Goal: Entertainment & Leisure: Consume media (video, audio)

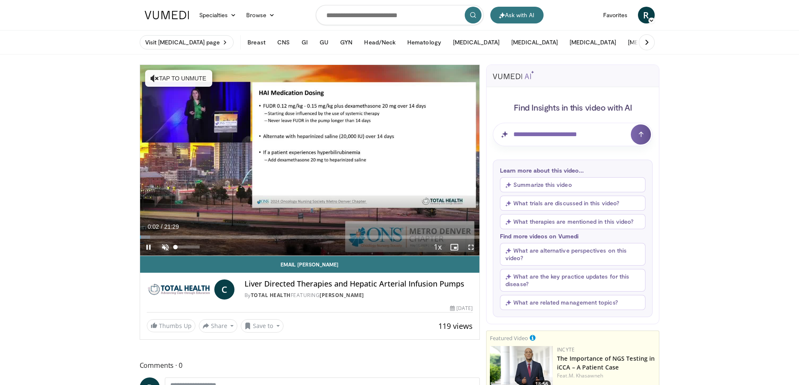
click at [165, 249] on span "Video Player" at bounding box center [165, 247] width 17 height 17
click at [473, 249] on span "Video Player" at bounding box center [470, 247] width 17 height 17
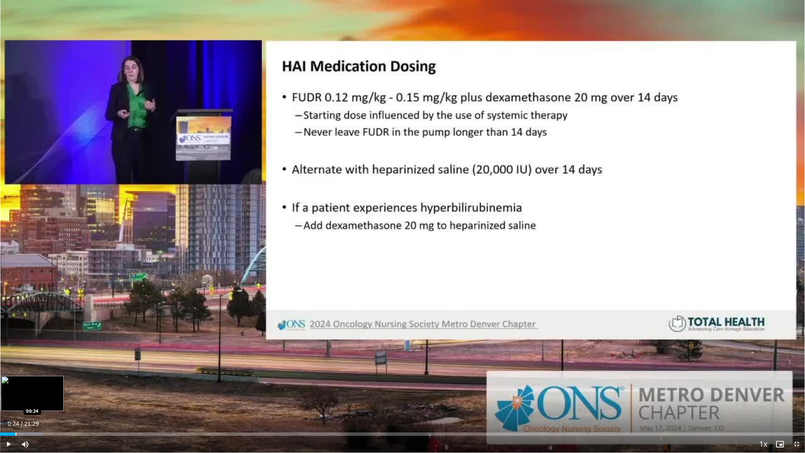
click at [16, 385] on div "Progress Bar" at bounding box center [16, 433] width 1 height 3
click at [22, 385] on span "Video Player" at bounding box center [25, 444] width 17 height 17
click at [21, 385] on div "Progress Bar" at bounding box center [21, 433] width 1 height 3
click at [31, 385] on div "Progress Bar" at bounding box center [30, 433] width 1 height 3
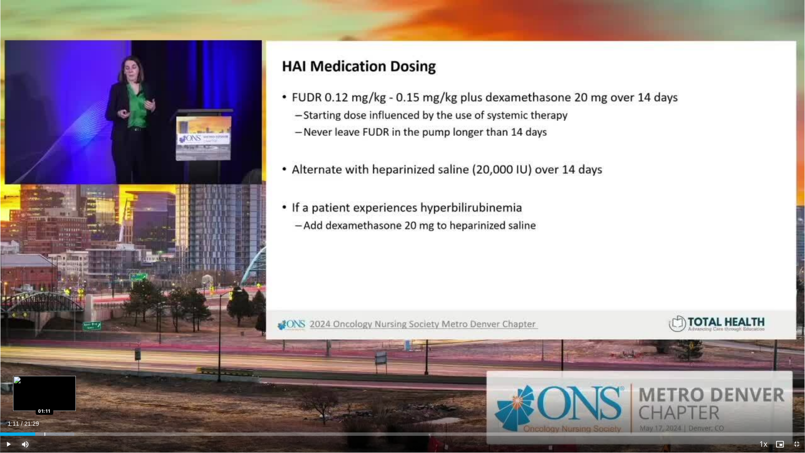
click at [44, 385] on div "Progress Bar" at bounding box center [44, 433] width 1 height 3
click at [67, 385] on div "Loaded : 10.77% 01:12 01:47" at bounding box center [402, 432] width 805 height 8
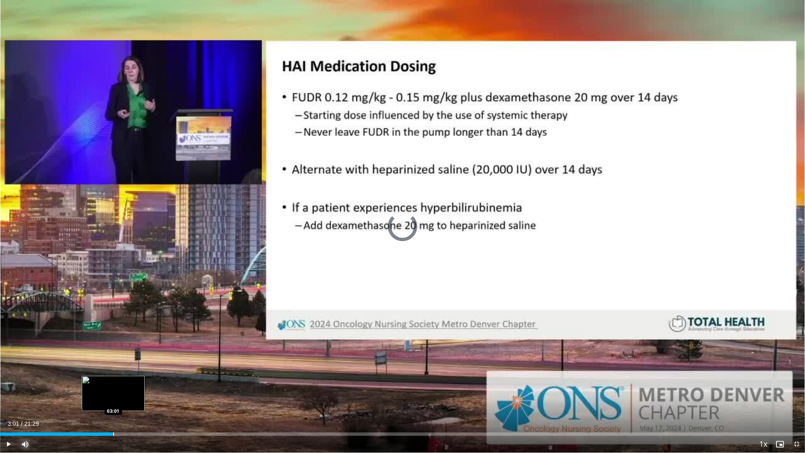
click at [114, 385] on div "Loaded : 10.77% 03:01 03:01" at bounding box center [402, 432] width 805 height 8
click at [147, 385] on div "Progress Bar" at bounding box center [147, 433] width 1 height 3
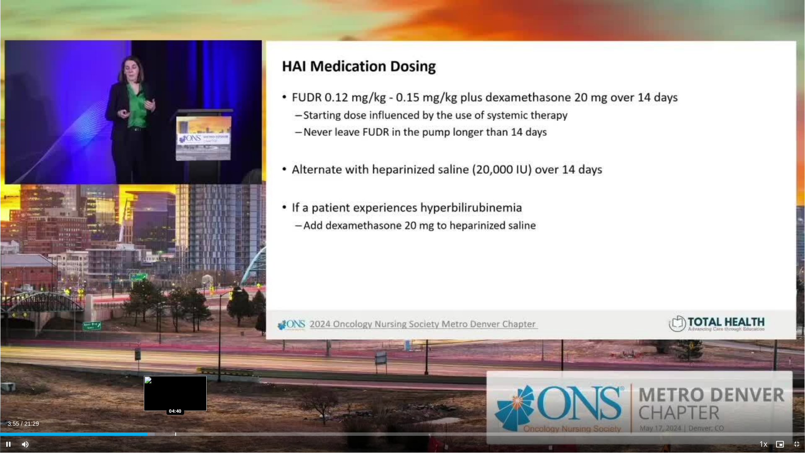
click at [175, 385] on div "Progress Bar" at bounding box center [175, 433] width 1 height 3
